Goal: Task Accomplishment & Management: Use online tool/utility

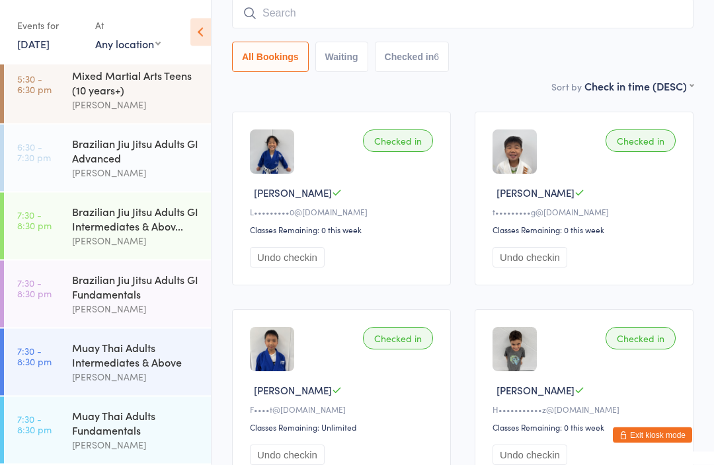
scroll to position [322, 0]
click at [155, 136] on div "Brazilian Jiu Jitsu Adults GI Advanced" at bounding box center [136, 150] width 128 height 29
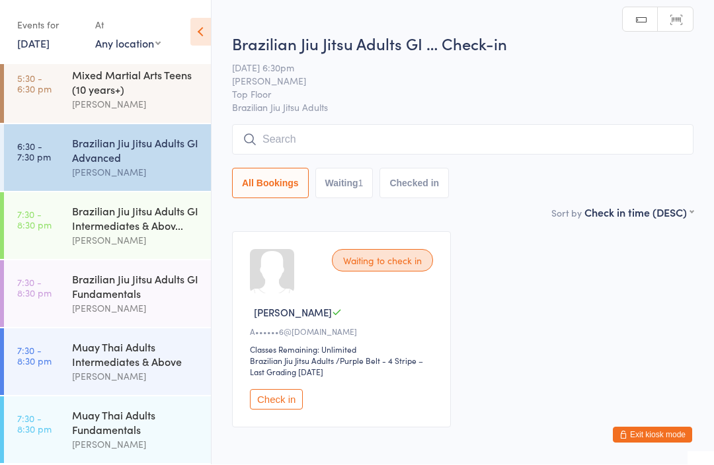
scroll to position [1, 0]
click at [360, 142] on input "search" at bounding box center [462, 139] width 461 height 30
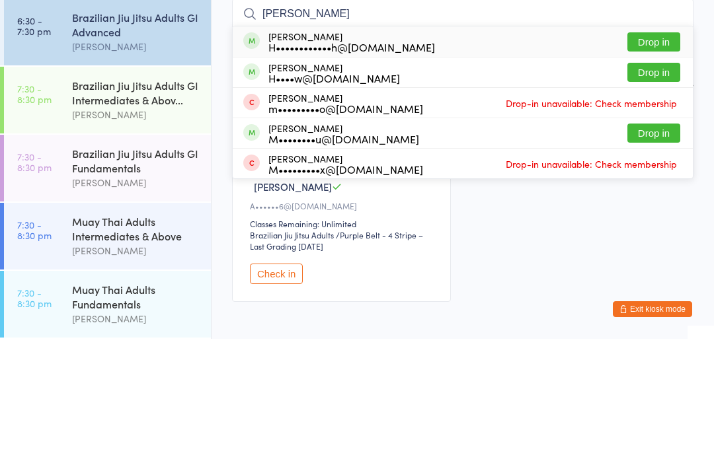
type input "[PERSON_NAME]"
click at [666, 159] on button "Drop in" at bounding box center [653, 168] width 53 height 19
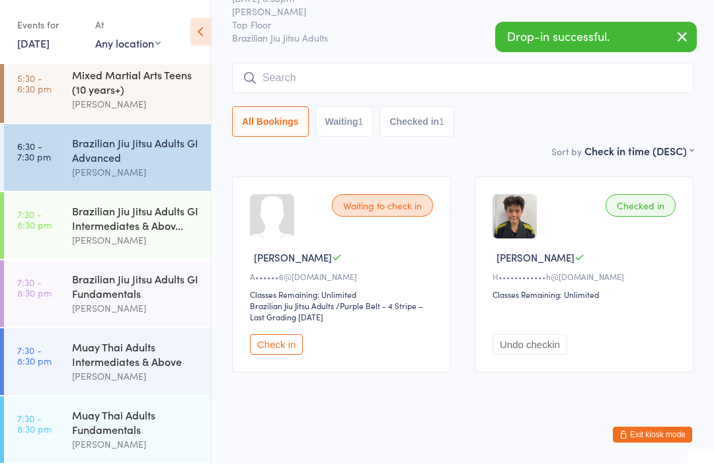
click at [137, 442] on div "[PERSON_NAME]" at bounding box center [136, 445] width 128 height 15
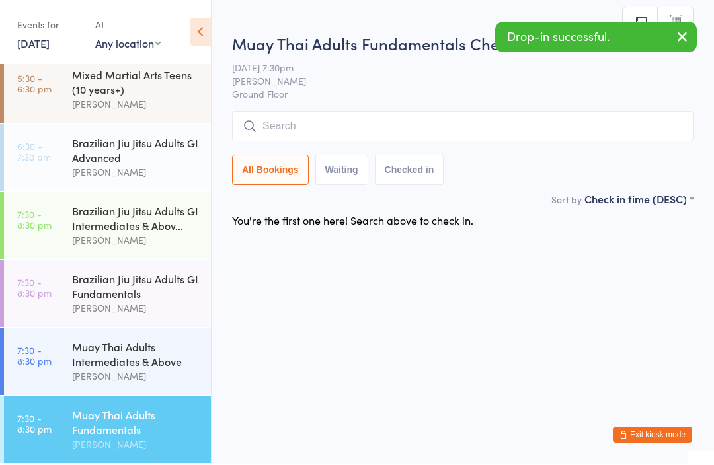
click at [468, 110] on div "Muay Thai Adults Fundamentals Check-in [DATE] 7:30pm [PERSON_NAME] Ground Floor…" at bounding box center [462, 112] width 461 height 159
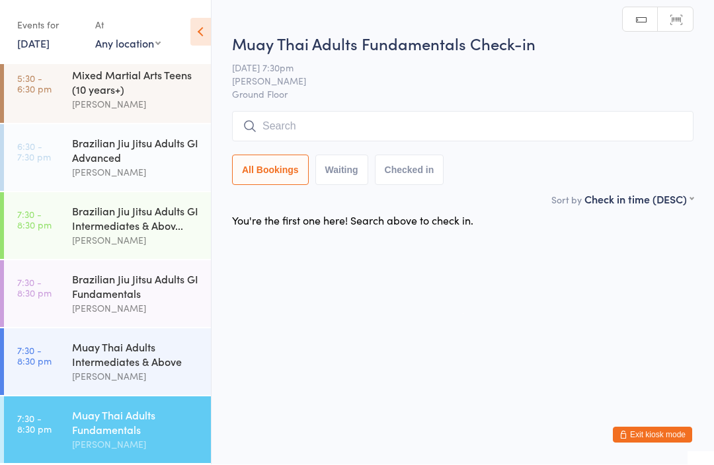
click at [482, 156] on div "All Bookings Waiting Checked in" at bounding box center [462, 170] width 461 height 30
click at [366, 127] on input "search" at bounding box center [462, 127] width 461 height 30
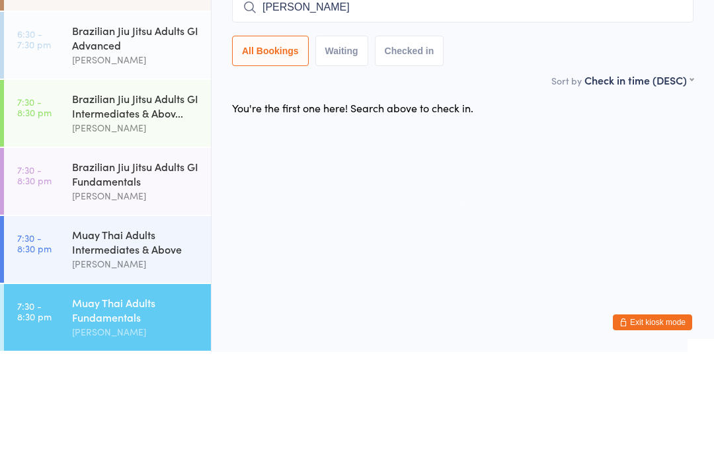
type input "[PERSON_NAME]"
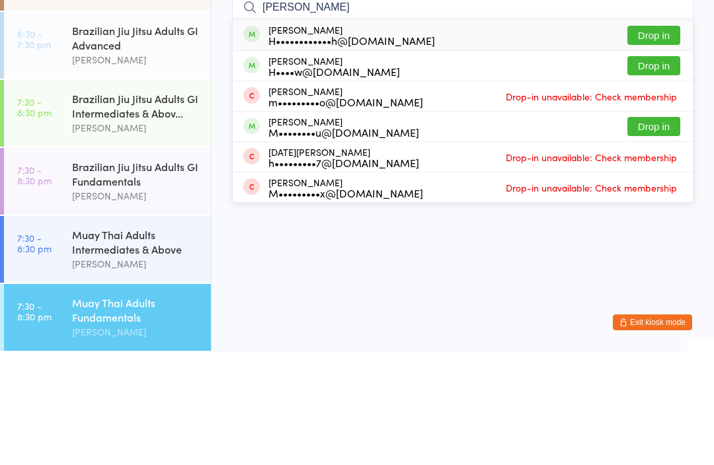
click at [660, 139] on button "Drop in" at bounding box center [653, 148] width 53 height 19
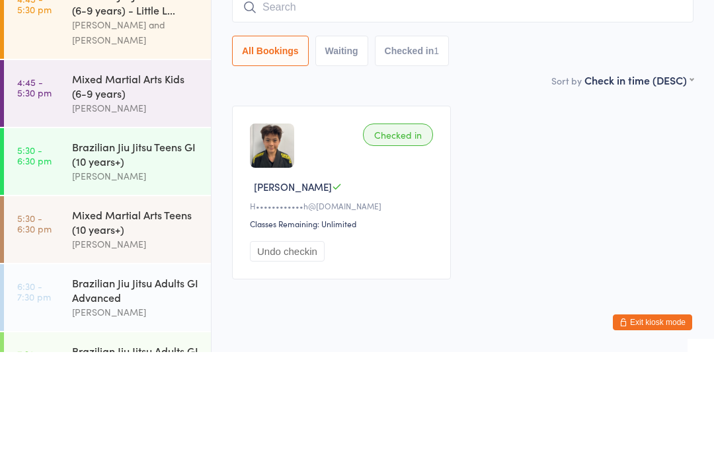
scroll to position [64, 0]
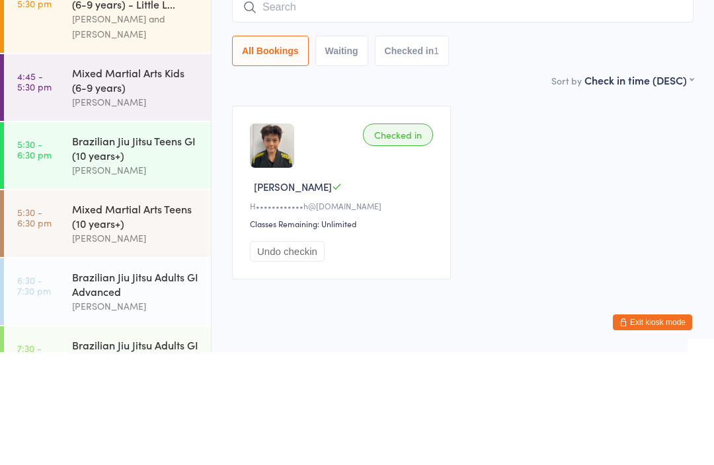
click at [101, 247] on div "Brazilian Jiu Jitsu Teens GI (10 years+)" at bounding box center [136, 261] width 128 height 29
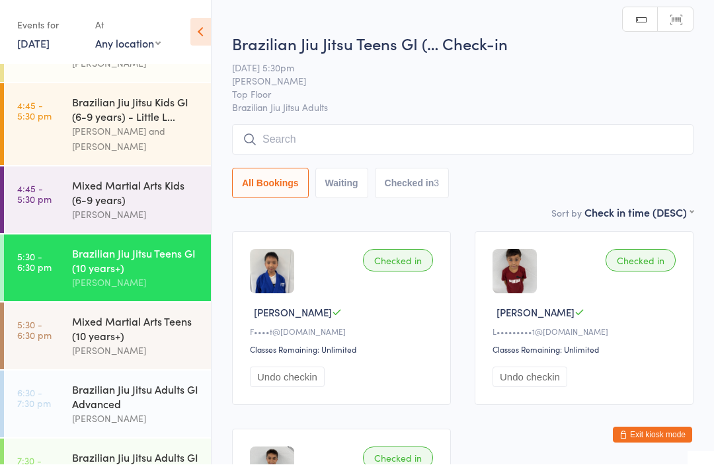
scroll to position [1, 0]
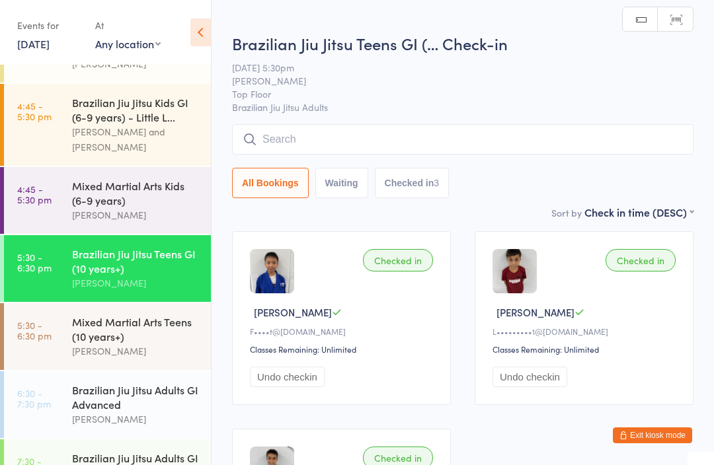
click at [301, 129] on input "search" at bounding box center [462, 139] width 461 height 30
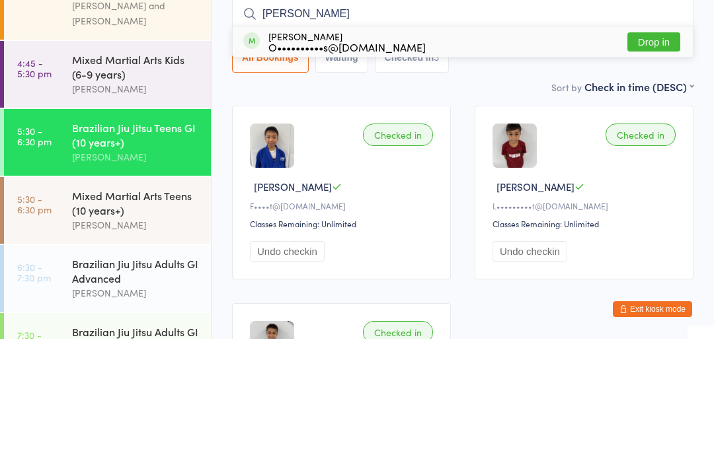
type input "[PERSON_NAME]"
click at [646, 159] on button "Drop in" at bounding box center [653, 168] width 53 height 19
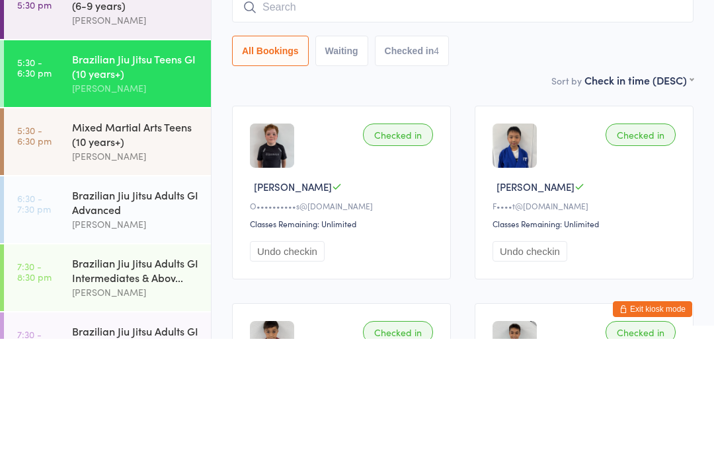
scroll to position [139, 0]
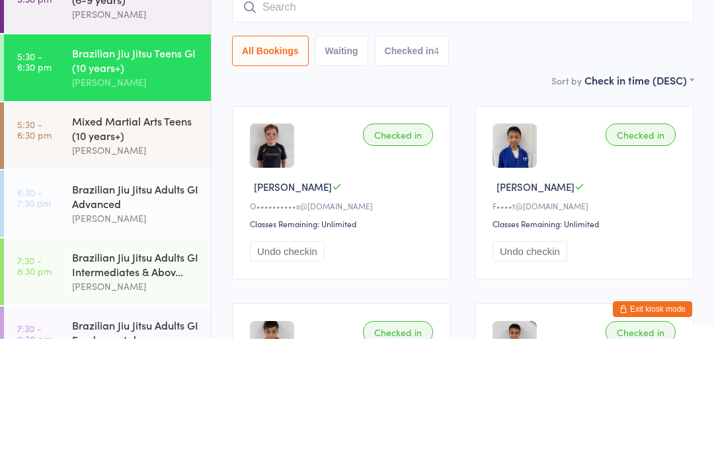
click at [141, 240] on div "Mixed Martial Arts Teens (10 years+)" at bounding box center [136, 254] width 128 height 29
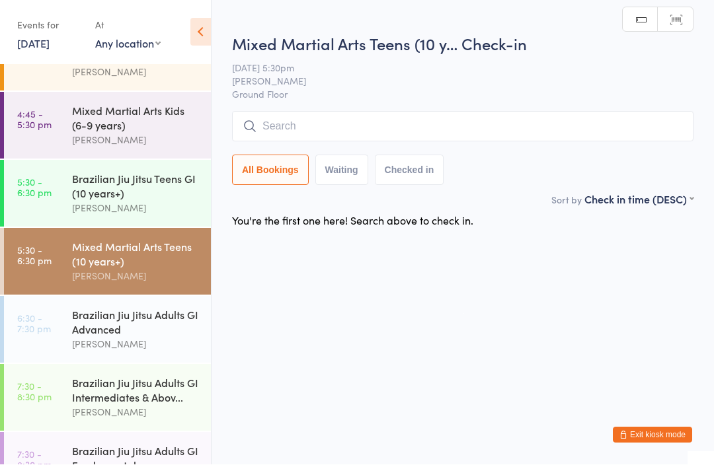
click at [428, 126] on input "search" at bounding box center [462, 127] width 461 height 30
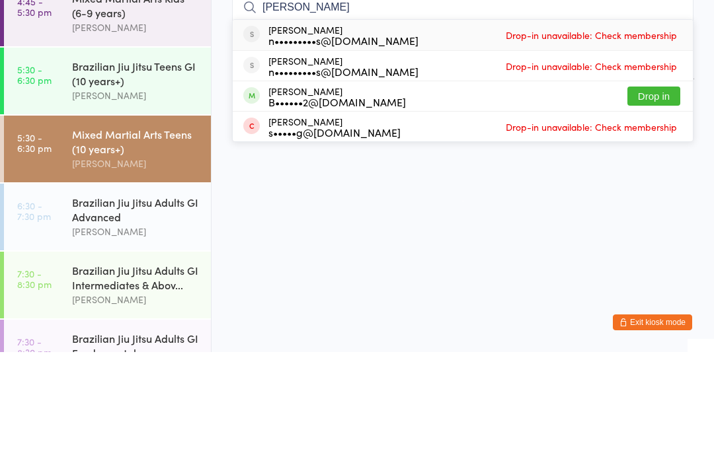
type input "[PERSON_NAME]"
click at [414, 133] on div "[PERSON_NAME] n•••••••••s@[DOMAIN_NAME] Drop-in unavailable: Check membership" at bounding box center [463, 148] width 460 height 30
